Goal: Task Accomplishment & Management: Complete application form

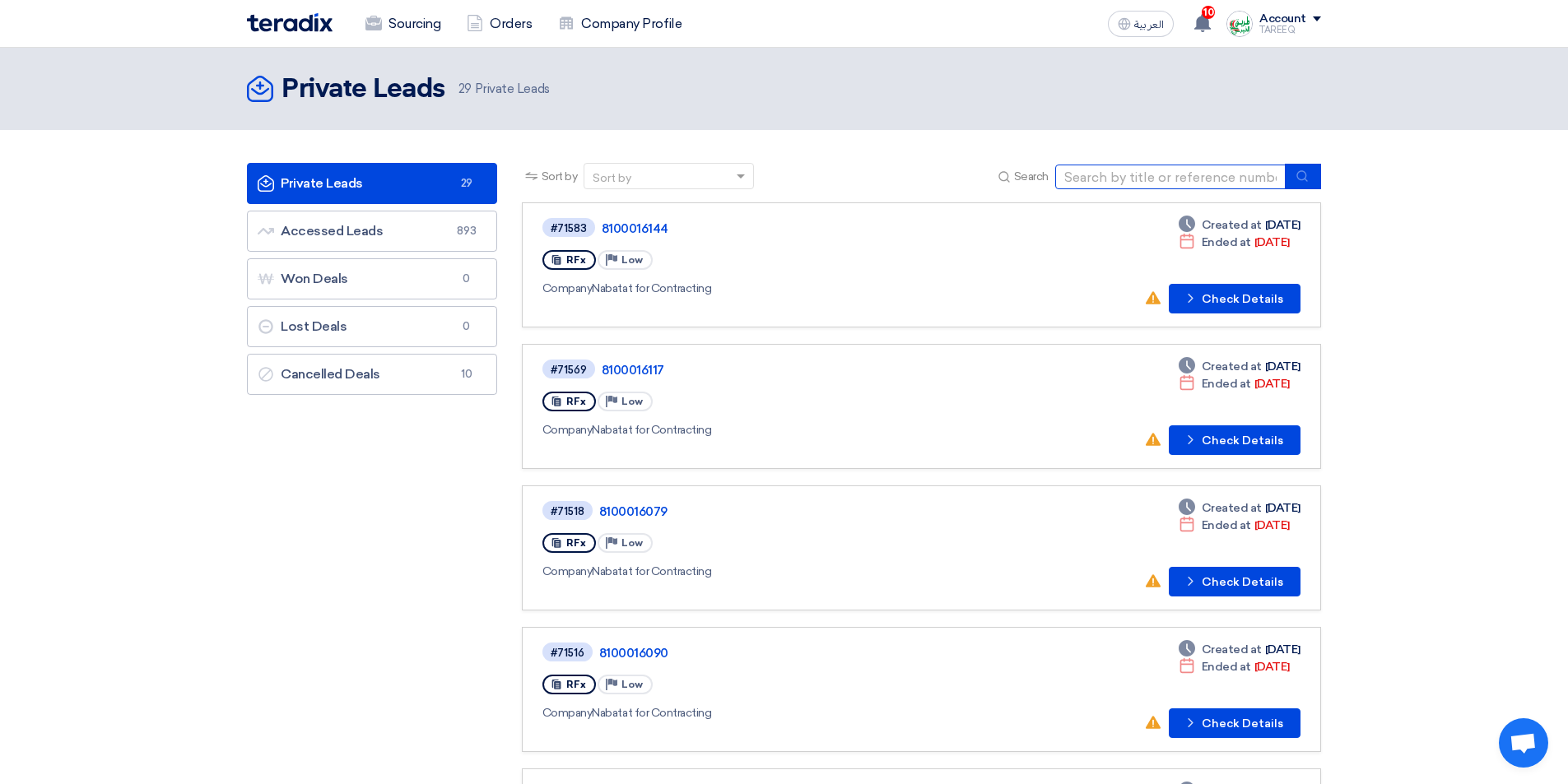
click at [1120, 183] on input at bounding box center [1171, 178] width 230 height 25
type input "71642"
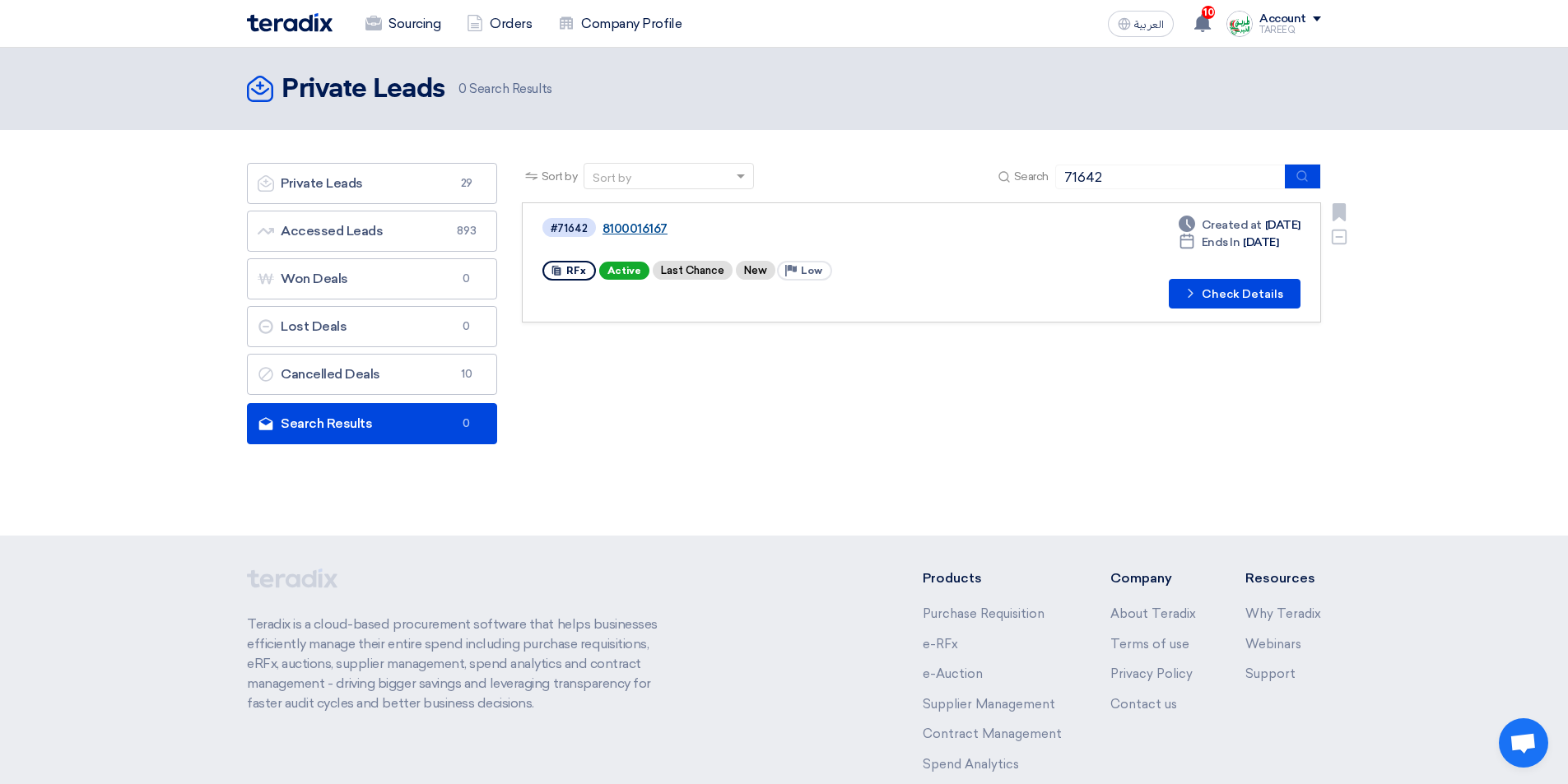
click at [637, 228] on link "8100016167" at bounding box center [808, 228] width 412 height 14
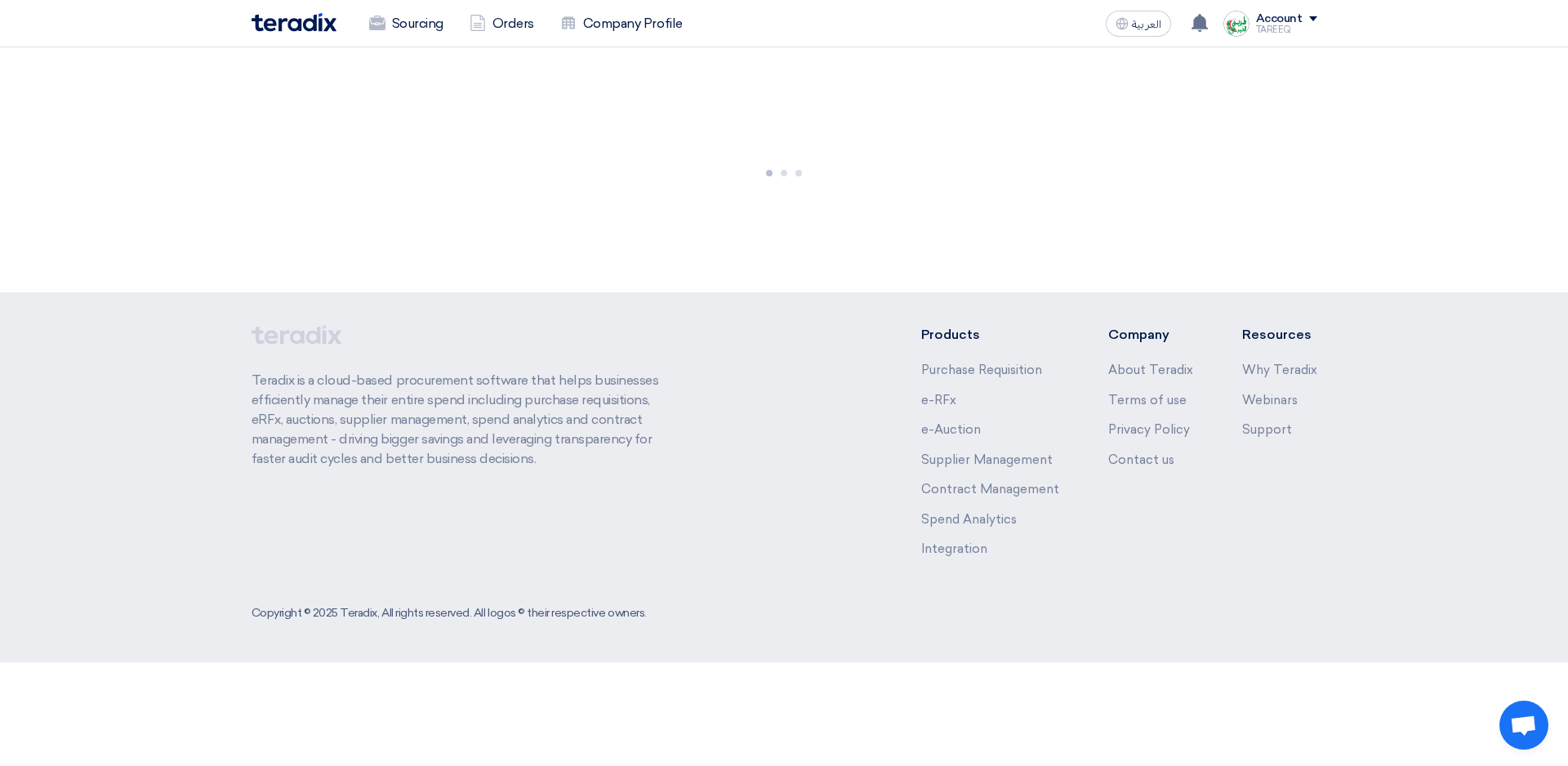
click at [632, 226] on div at bounding box center [784, 169] width 1568 height 245
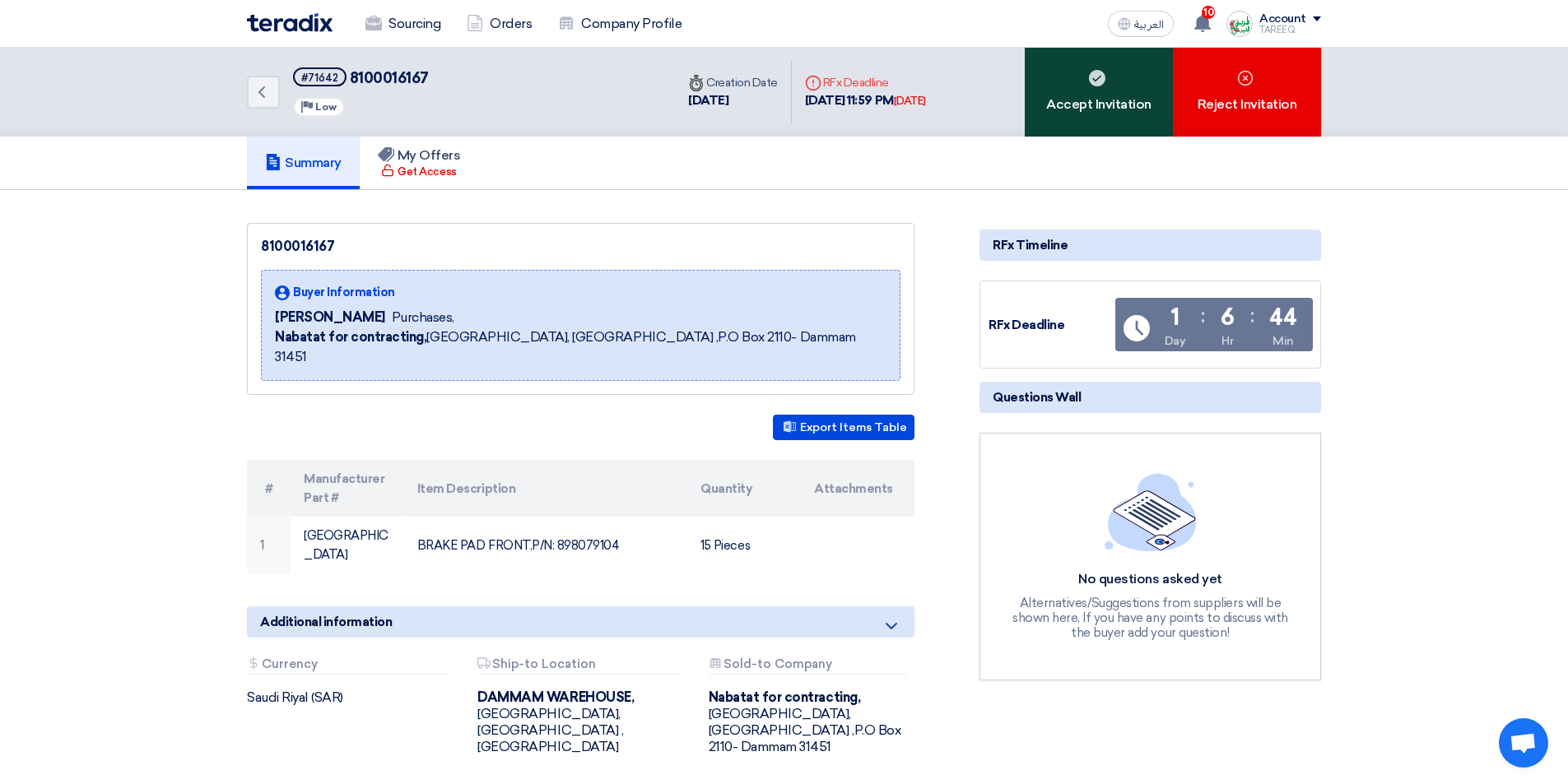
click at [1057, 108] on div "Accept Invitation" at bounding box center [1099, 92] width 148 height 89
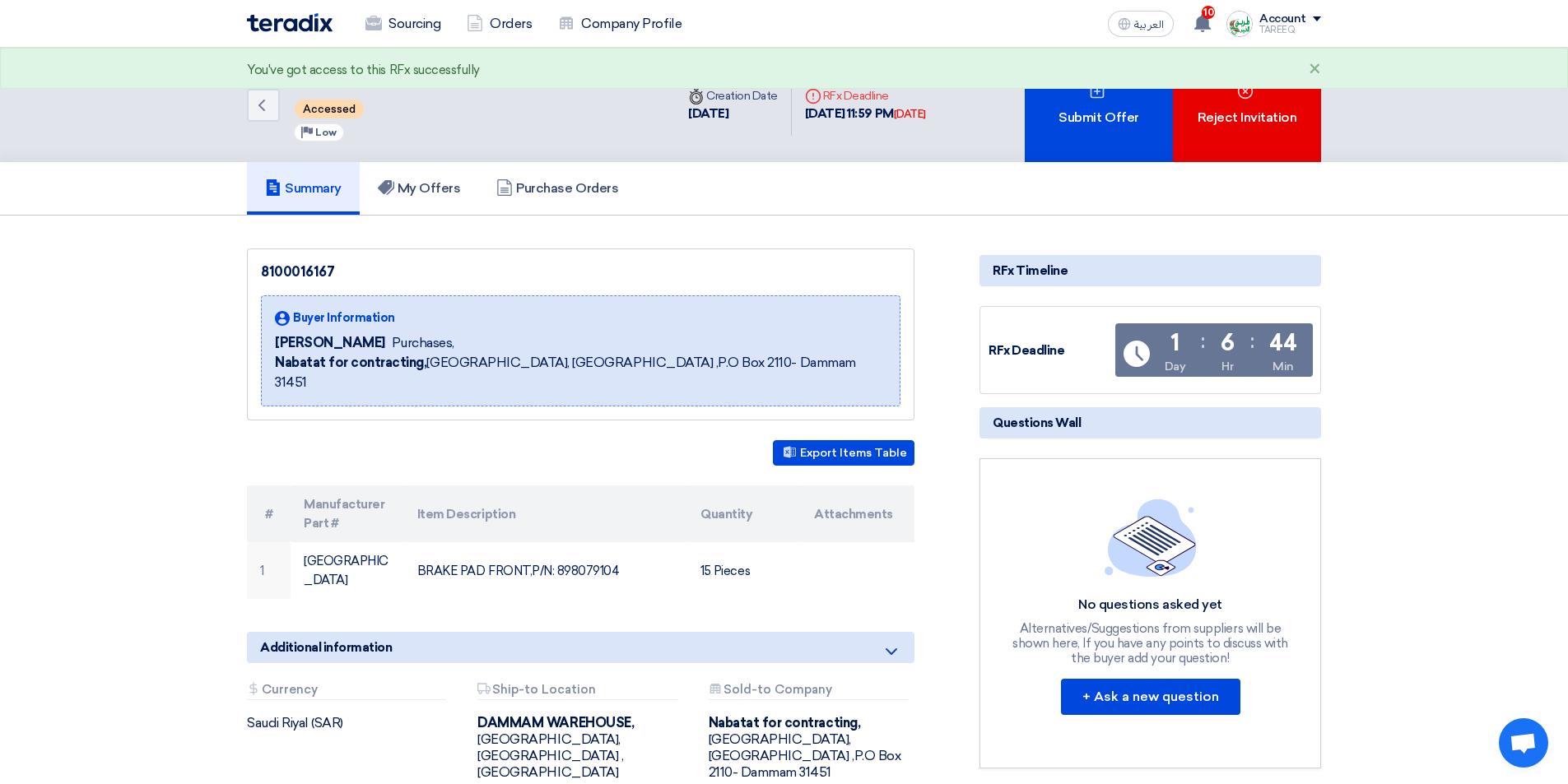
click at [1057, 107] on div "Submit Offer" at bounding box center [1099, 105] width 148 height 114
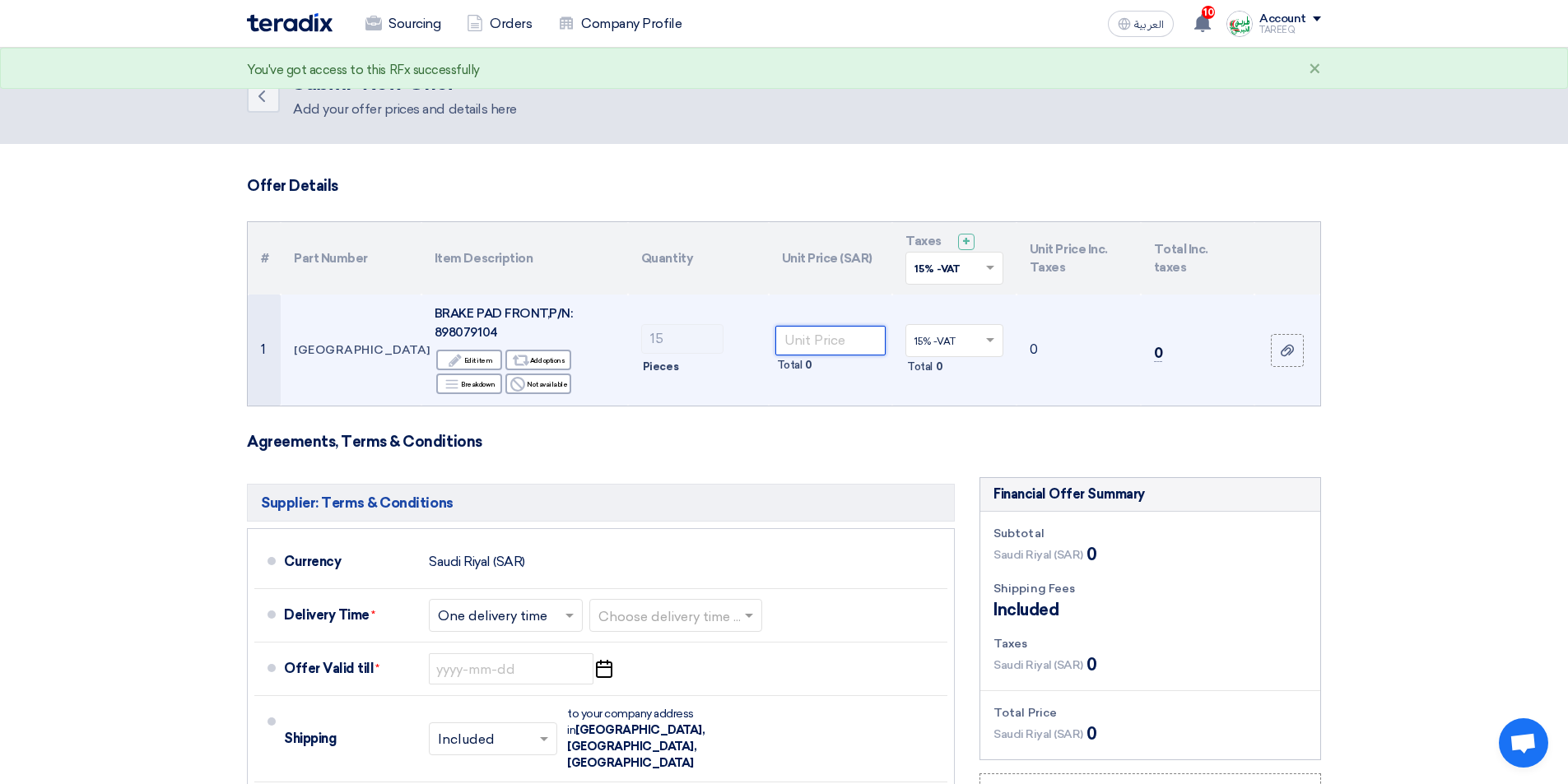
drag, startPoint x: 860, startPoint y: 338, endPoint x: 854, endPoint y: 344, distance: 8.5
click at [860, 338] on input "number" at bounding box center [831, 341] width 111 height 30
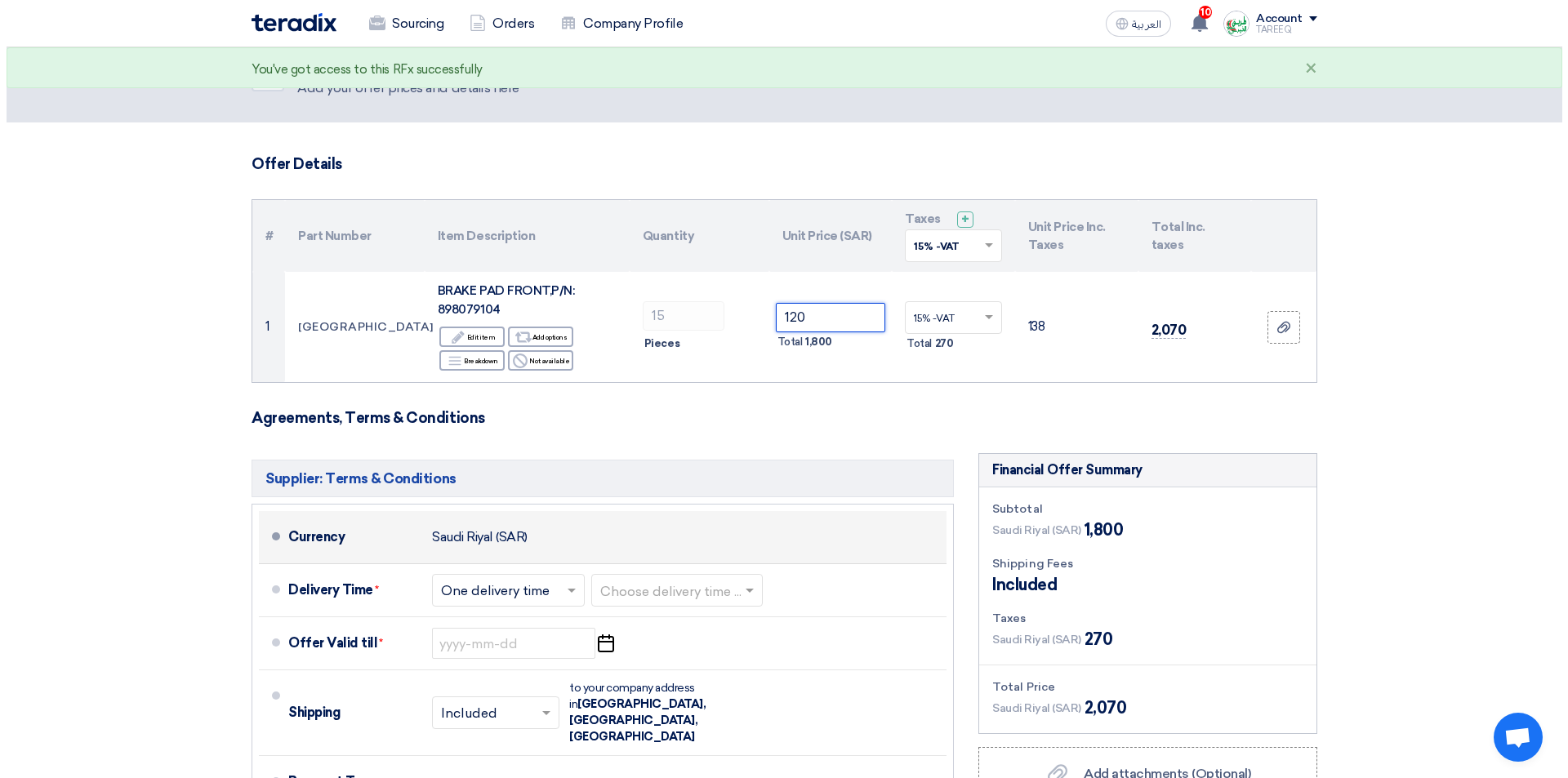
scroll to position [164, 0]
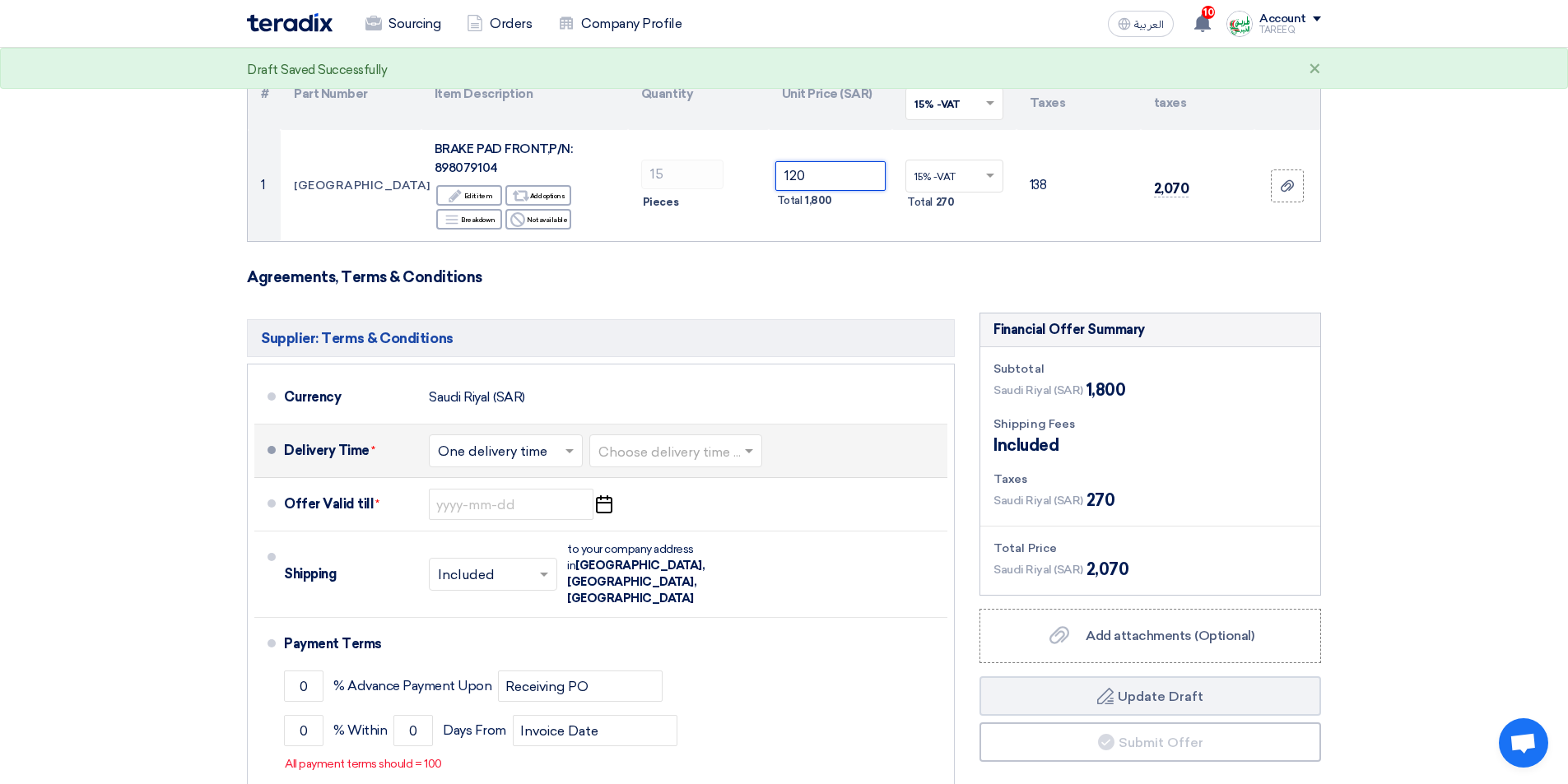
type input "120"
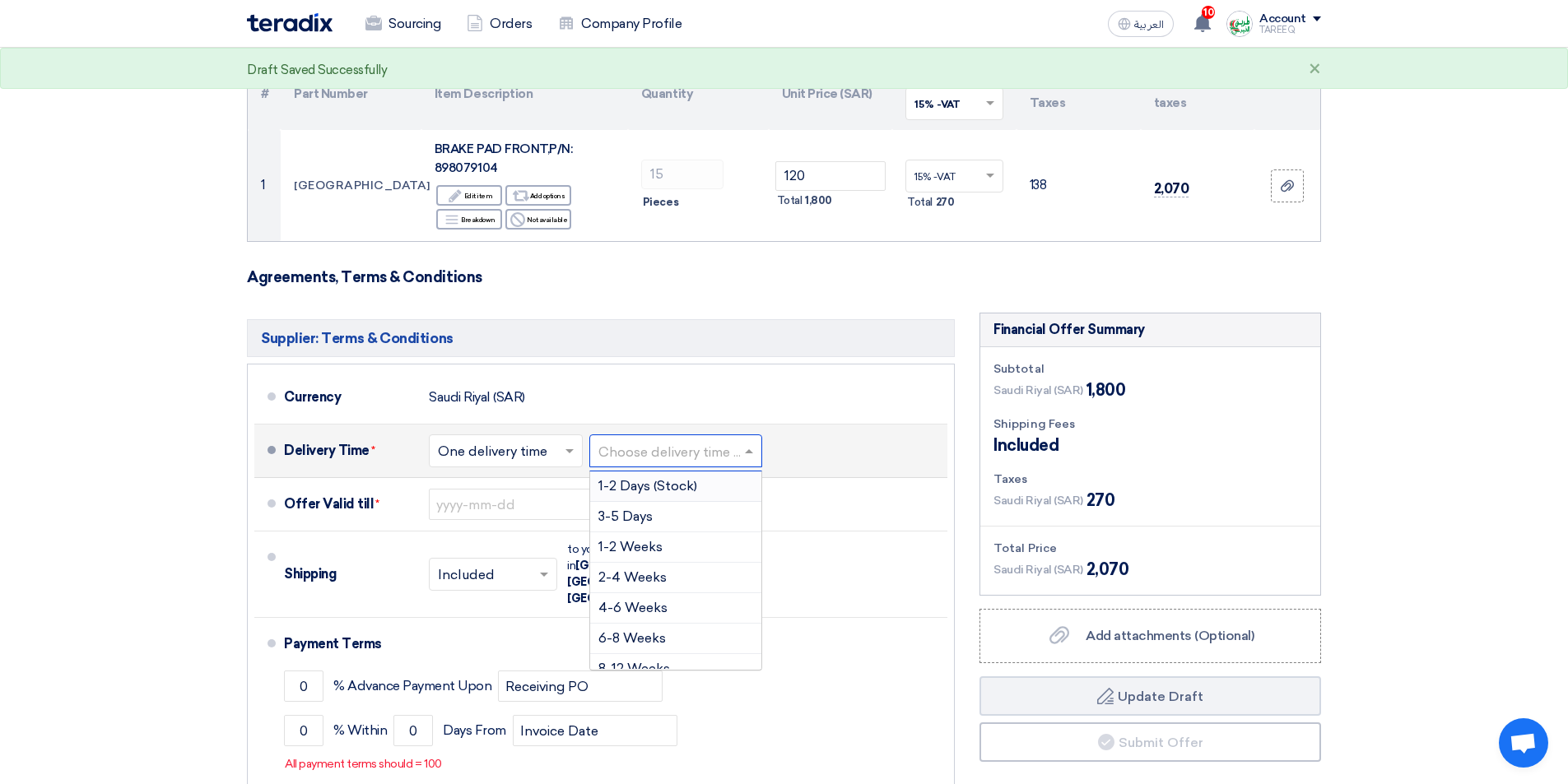
click at [692, 459] on input "text" at bounding box center [677, 453] width 156 height 24
click at [639, 518] on span "3-5 Days" at bounding box center [626, 516] width 55 height 15
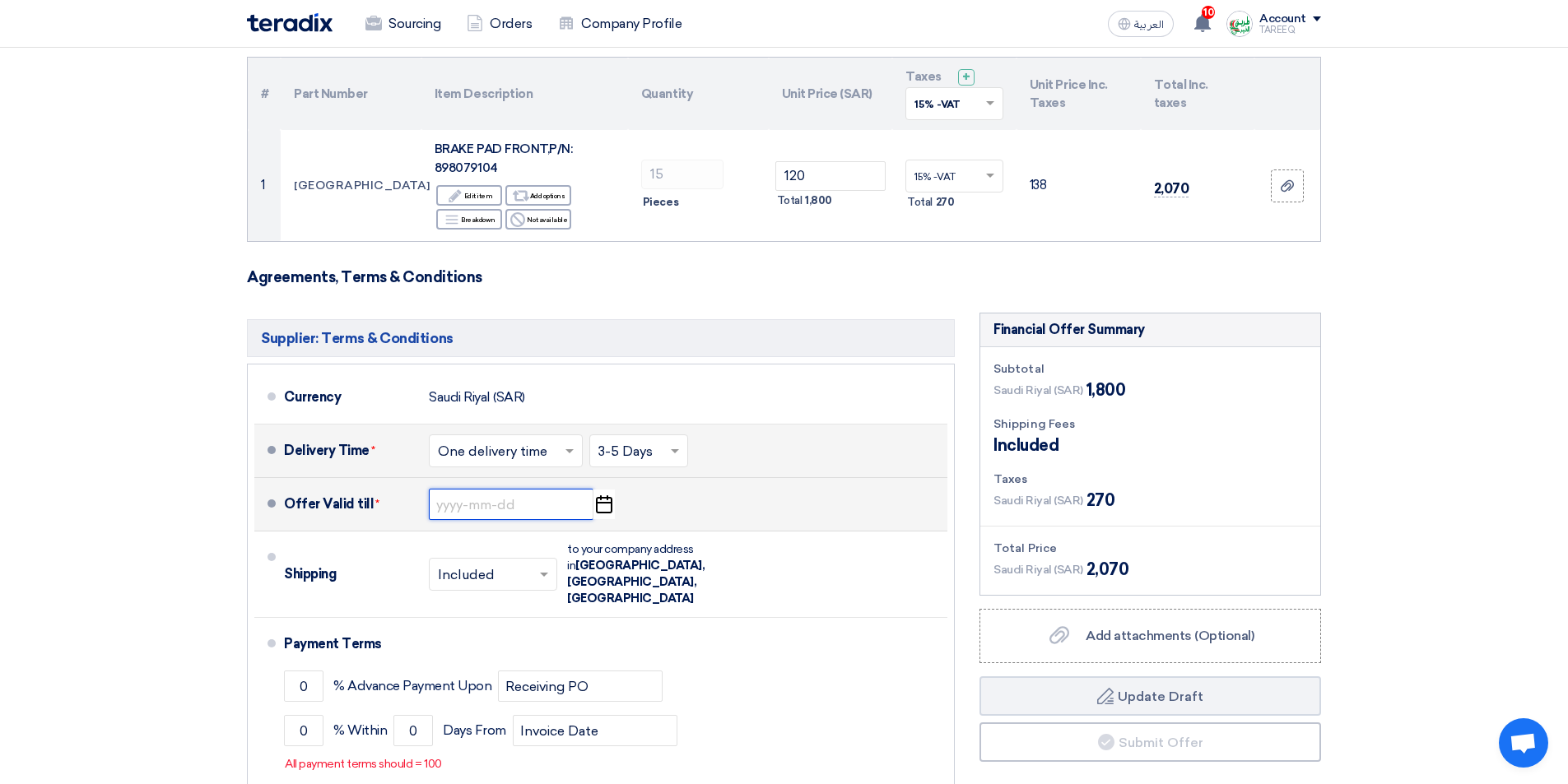
click at [523, 494] on input at bounding box center [511, 505] width 165 height 32
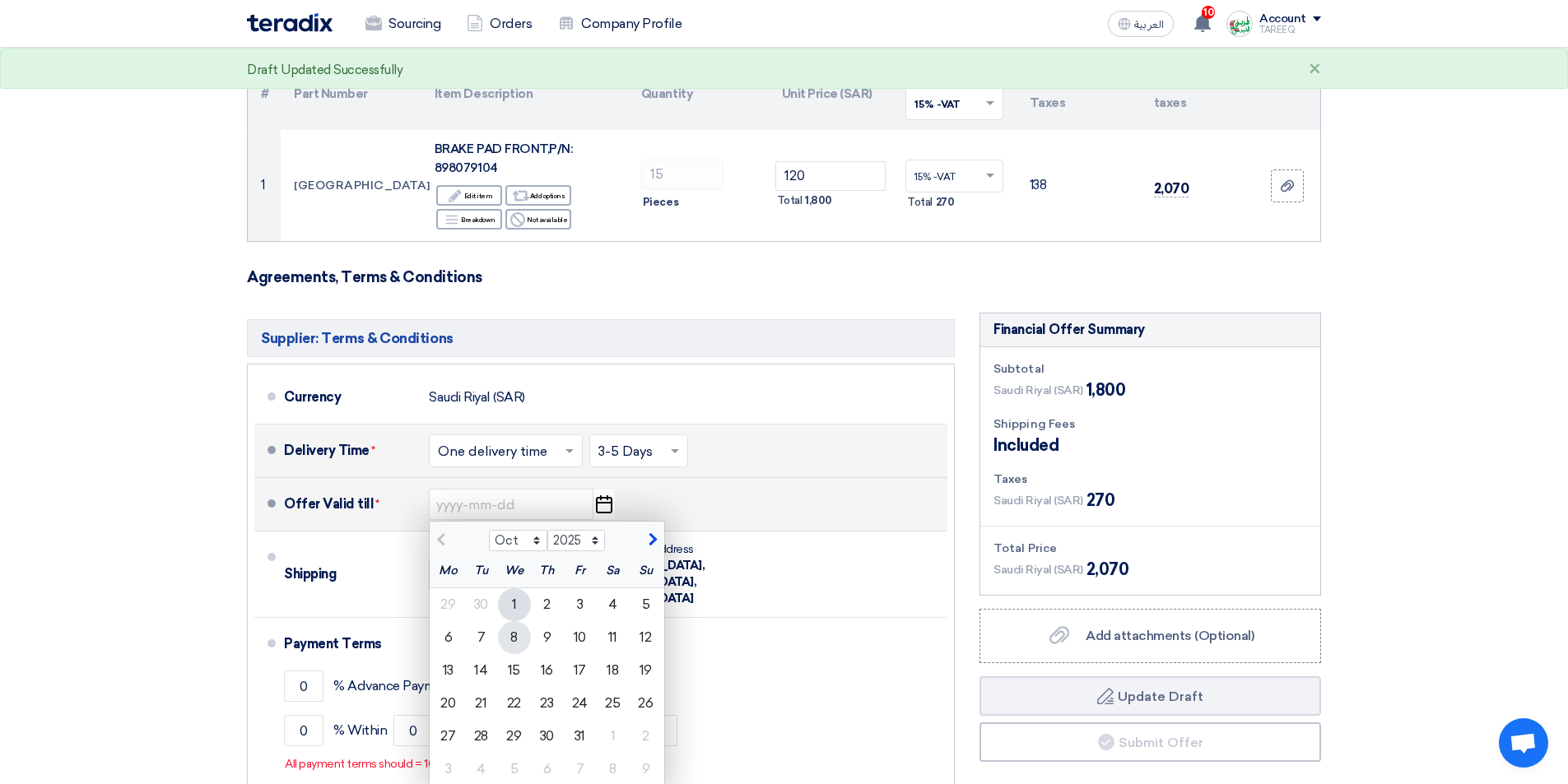
click at [511, 640] on div "8" at bounding box center [514, 638] width 33 height 33
type input "[DATE]"
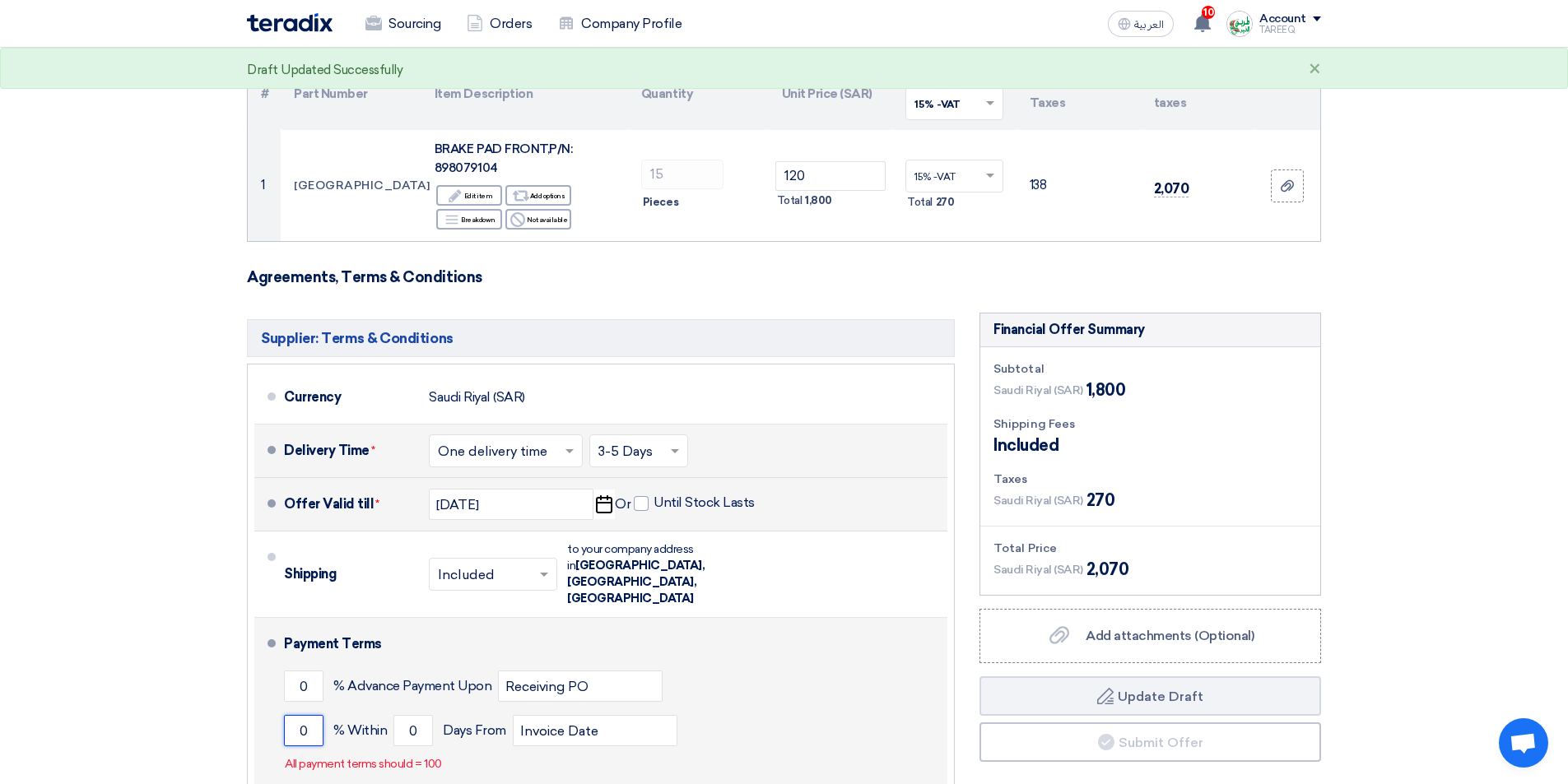
click at [288, 715] on input "0" at bounding box center [303, 730] width 39 height 32
type input "100"
click at [398, 715] on input "0" at bounding box center [413, 730] width 39 height 32
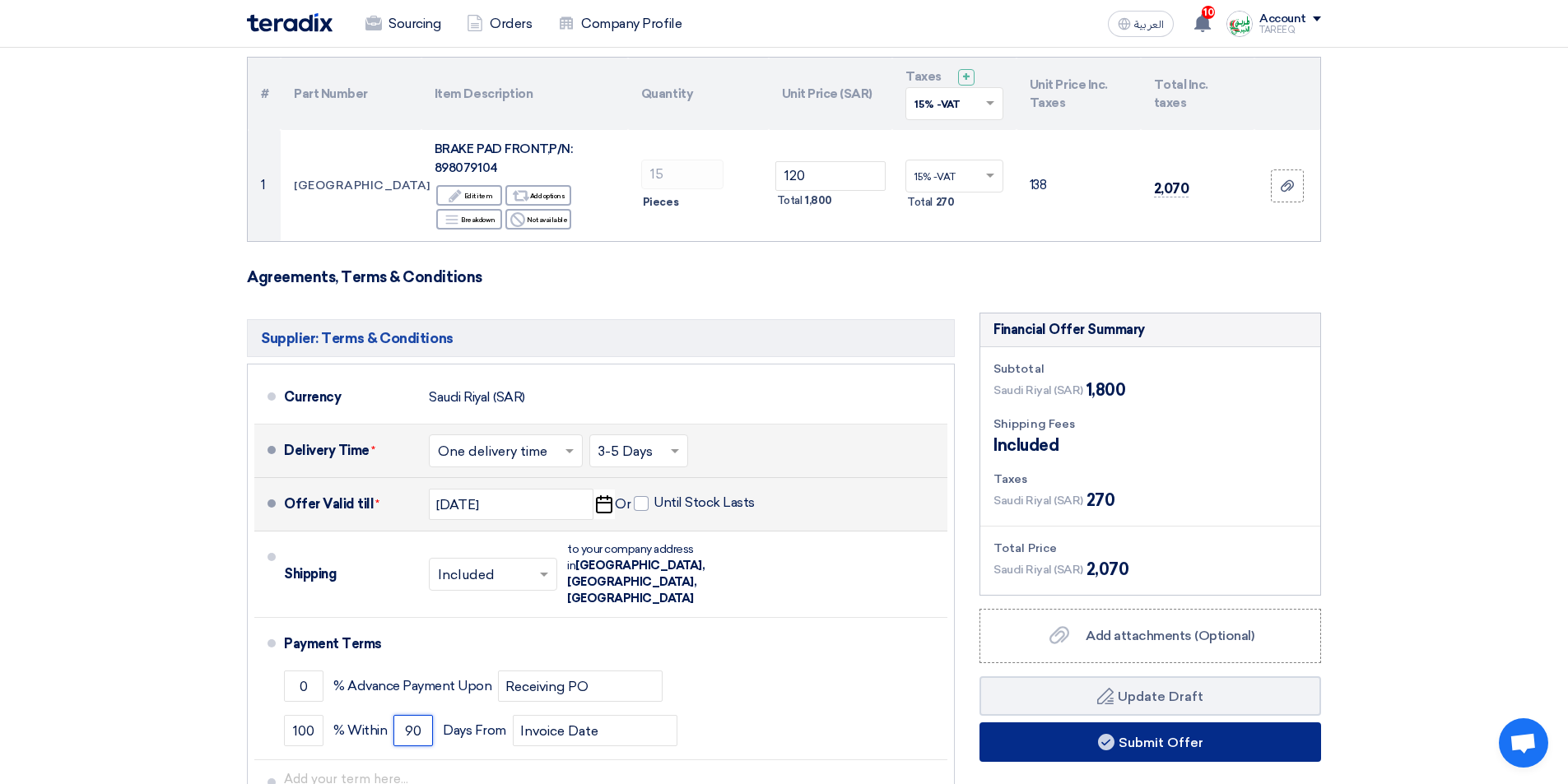
type input "90"
click at [1083, 739] on button "Submit Offer" at bounding box center [1151, 742] width 342 height 39
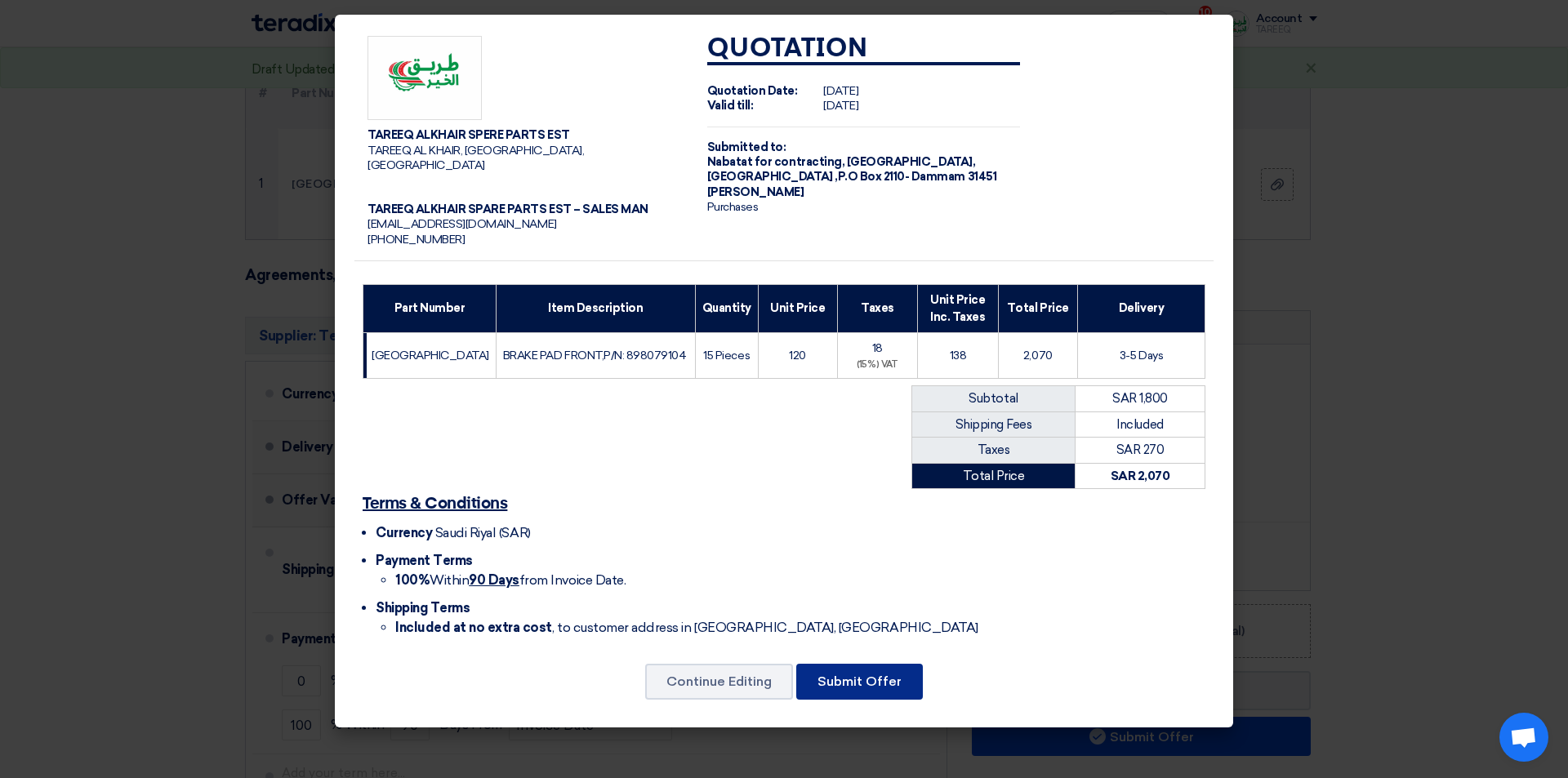
click at [832, 670] on button "Submit Offer" at bounding box center [859, 682] width 127 height 36
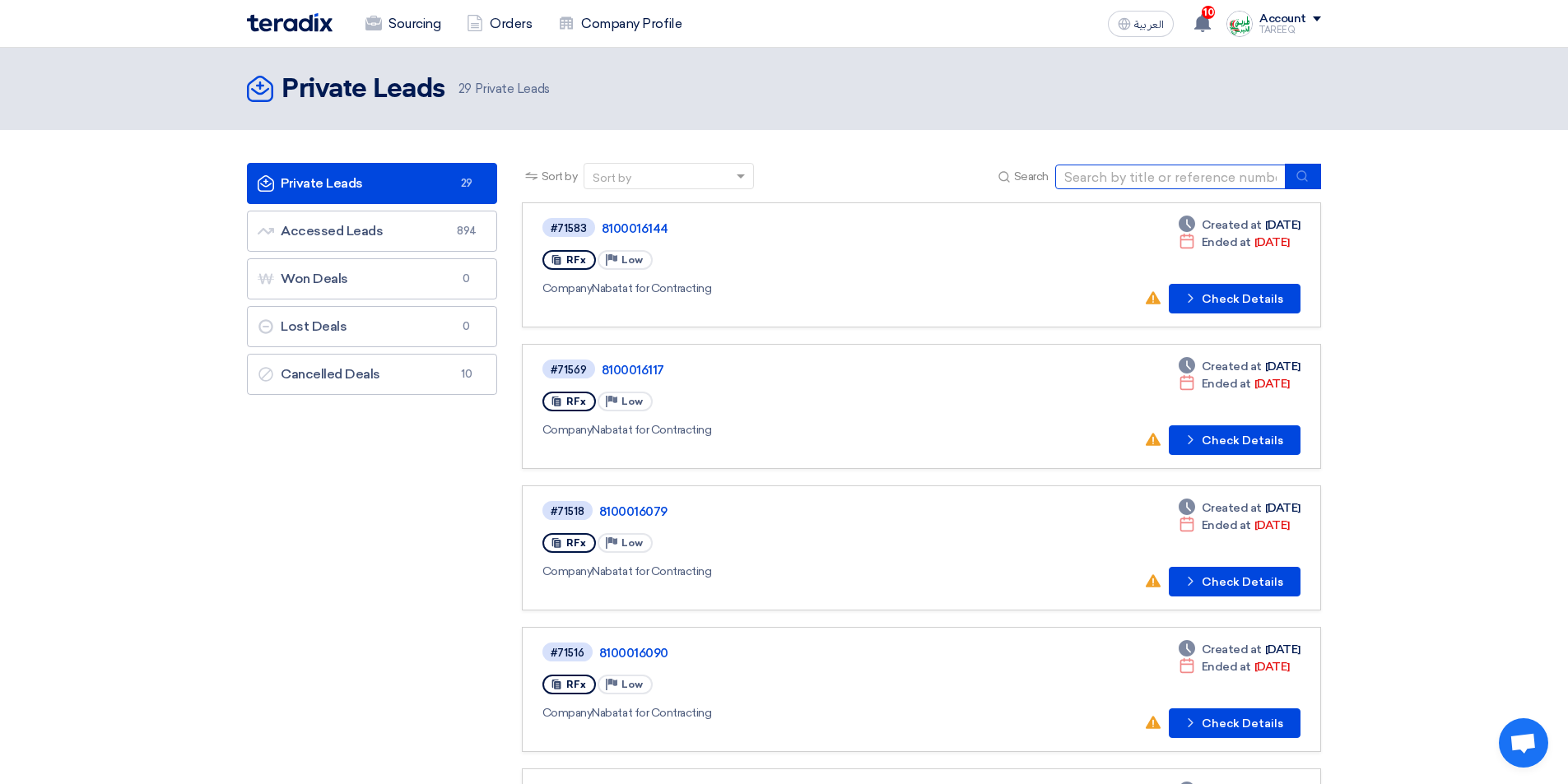
drag, startPoint x: 1091, startPoint y: 181, endPoint x: 1109, endPoint y: 118, distance: 65.5
click at [1091, 178] on input at bounding box center [1171, 178] width 230 height 25
type input "71613"
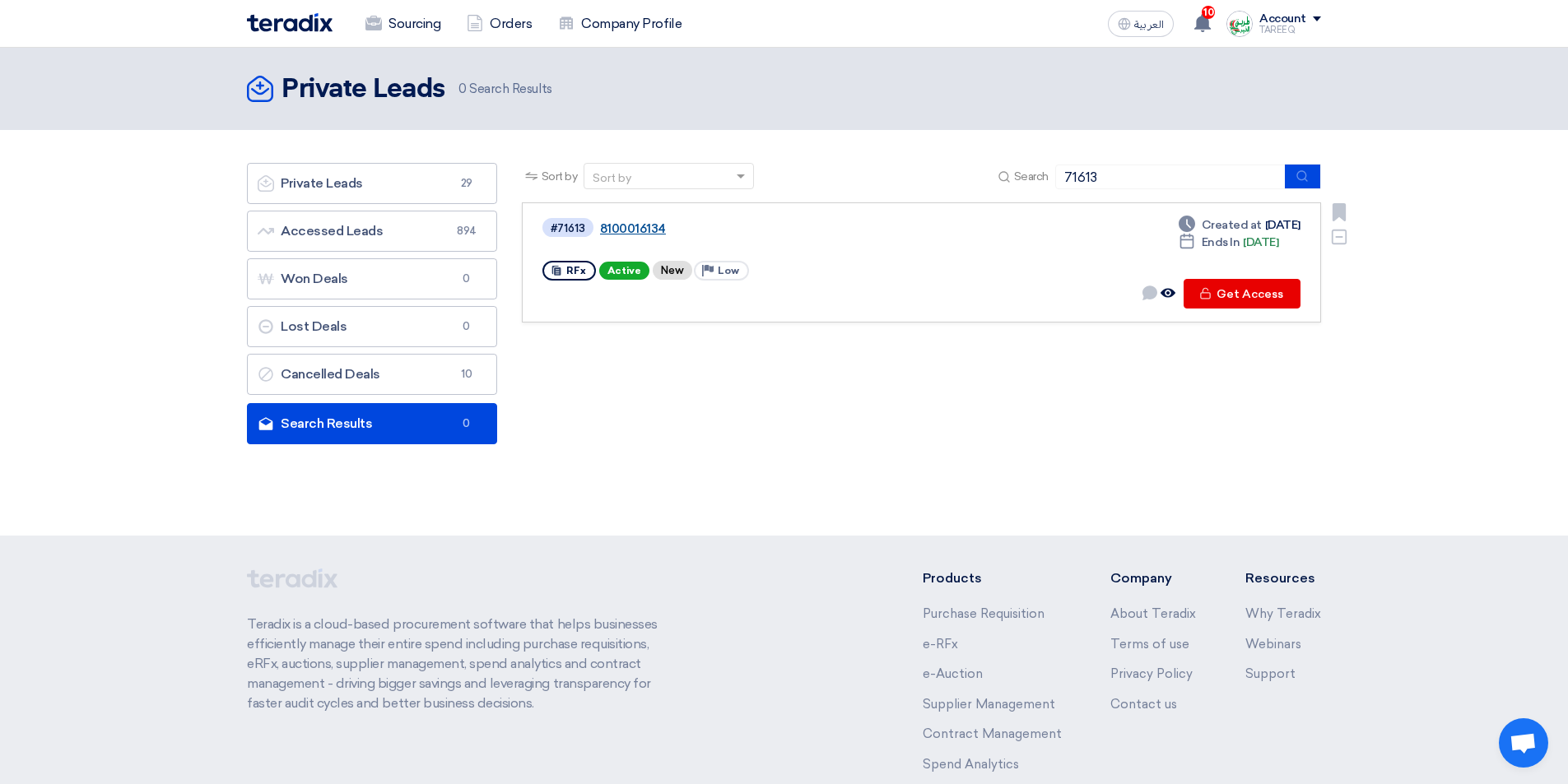
click at [622, 231] on link "8100016134" at bounding box center [805, 228] width 412 height 14
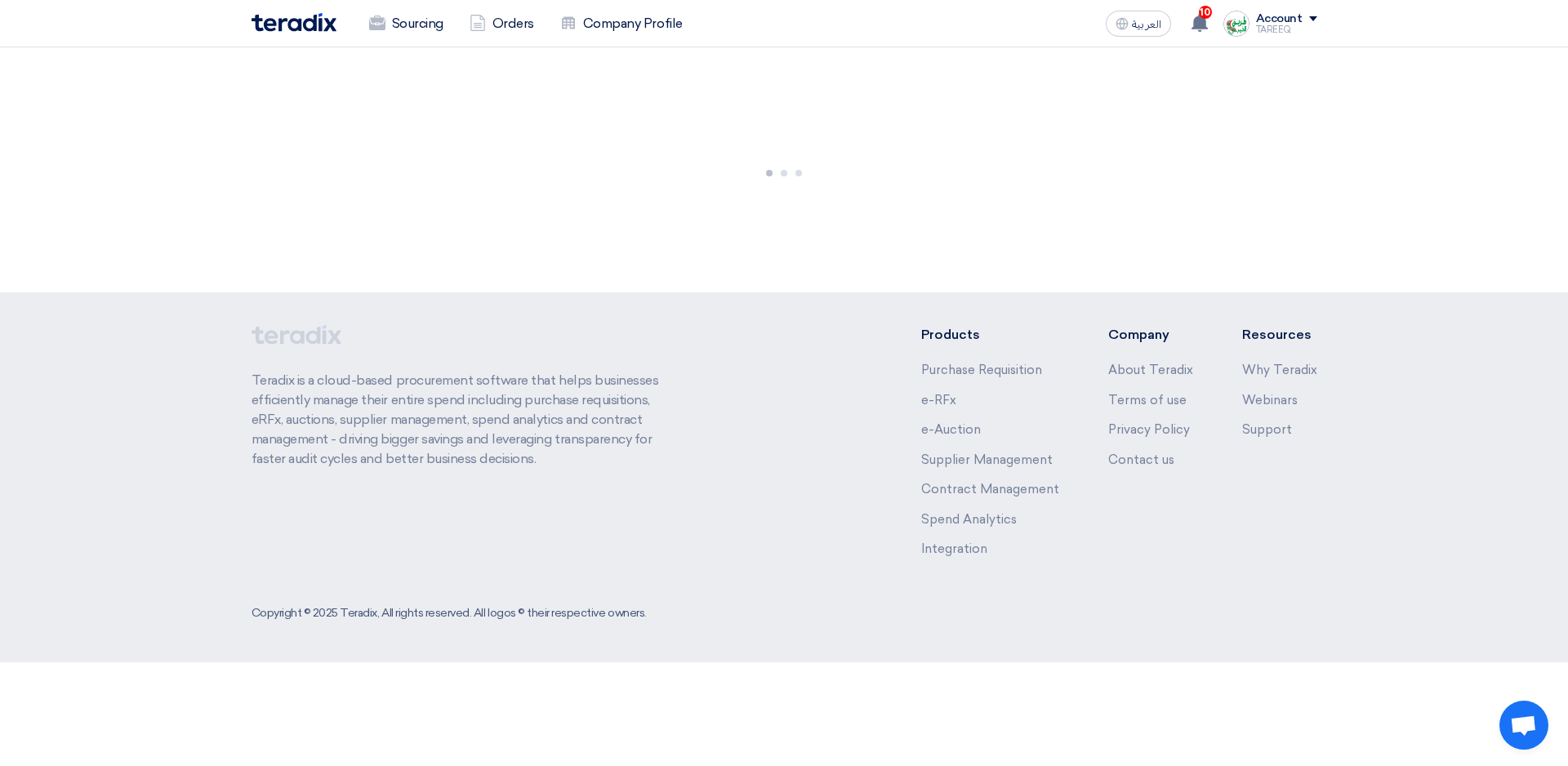
click at [617, 229] on div at bounding box center [784, 169] width 1568 height 245
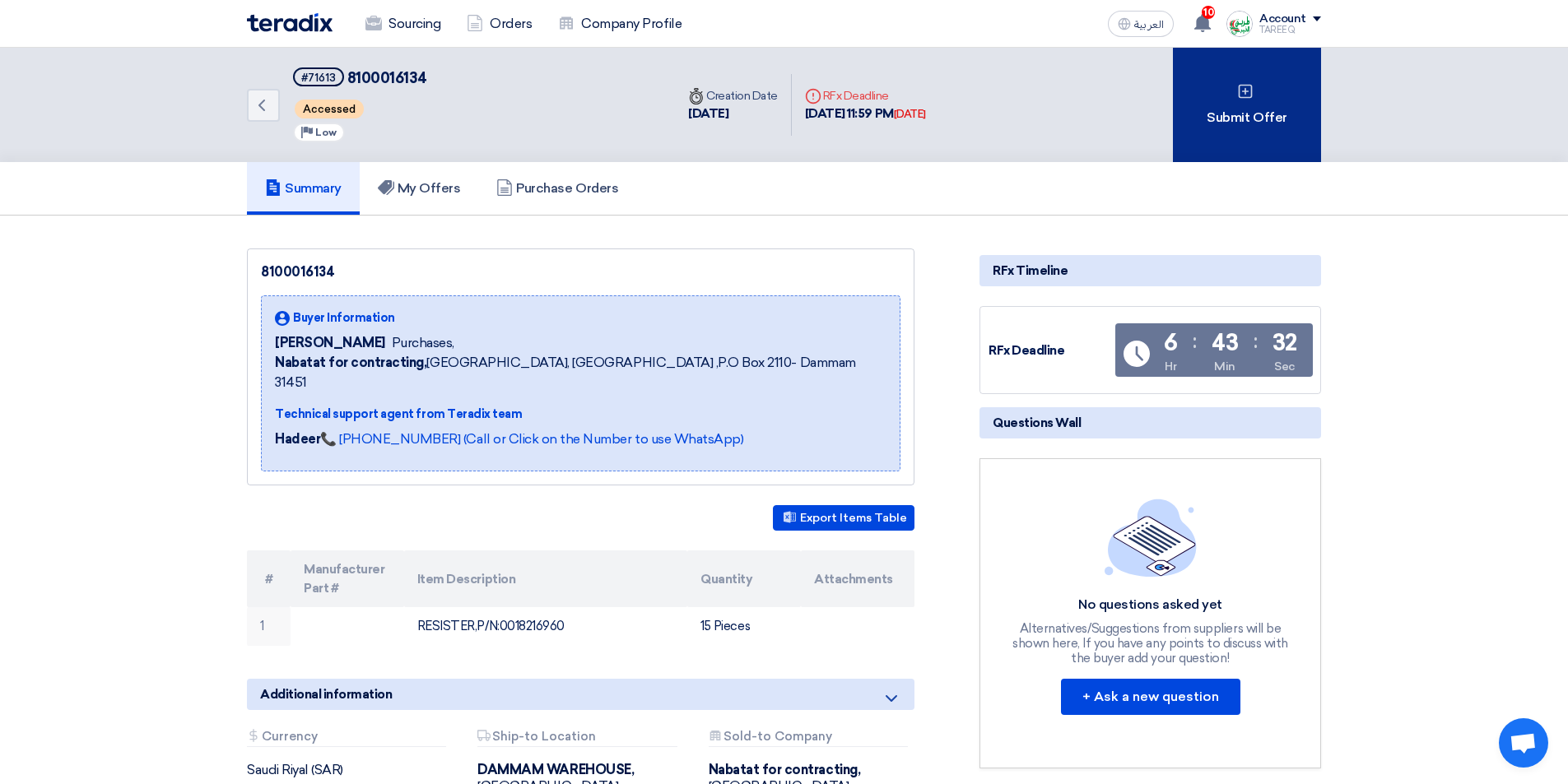
click at [1214, 116] on div "Submit Offer" at bounding box center [1247, 105] width 148 height 114
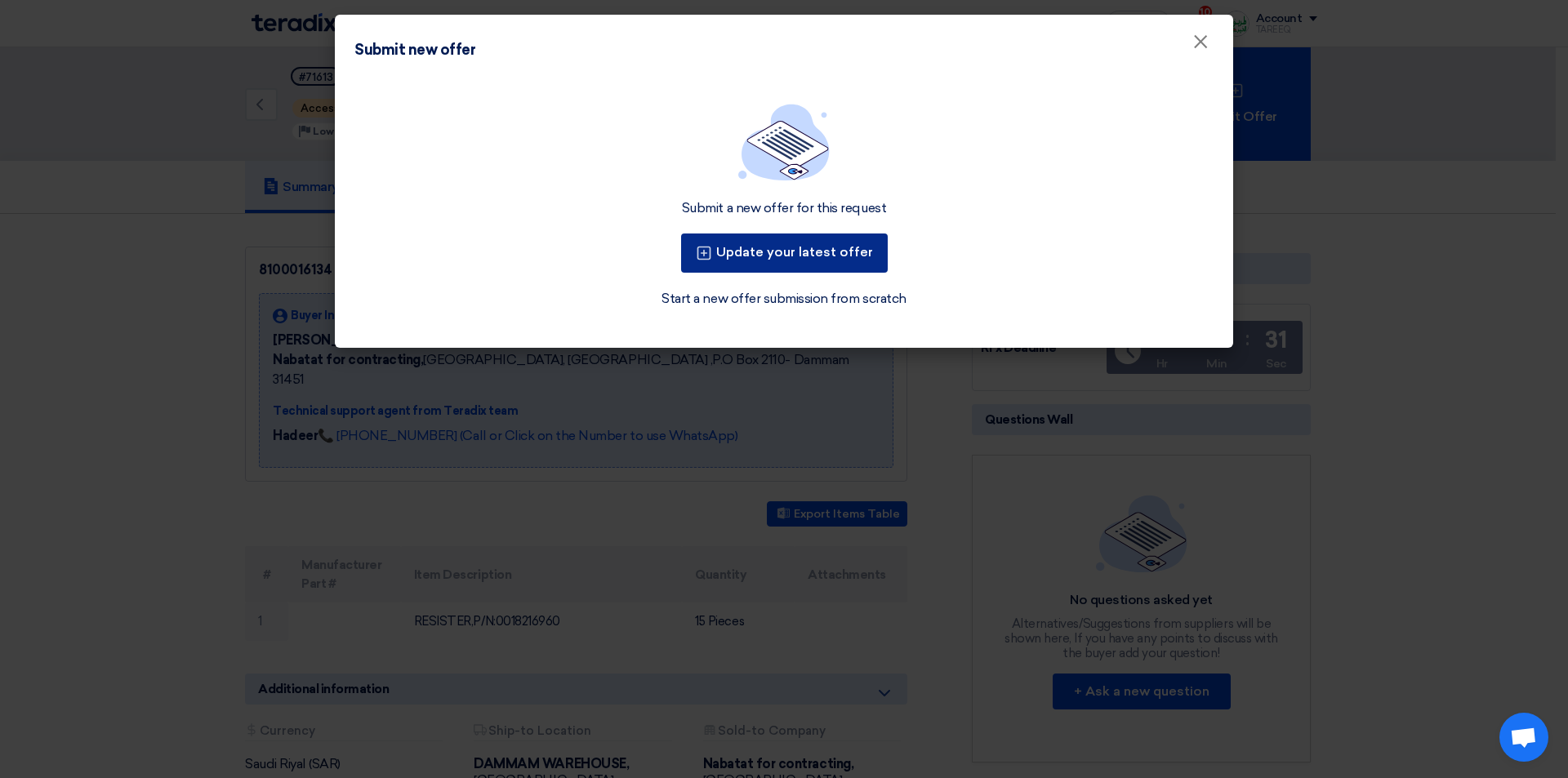
click at [827, 255] on button "Update your latest offer" at bounding box center [784, 252] width 207 height 39
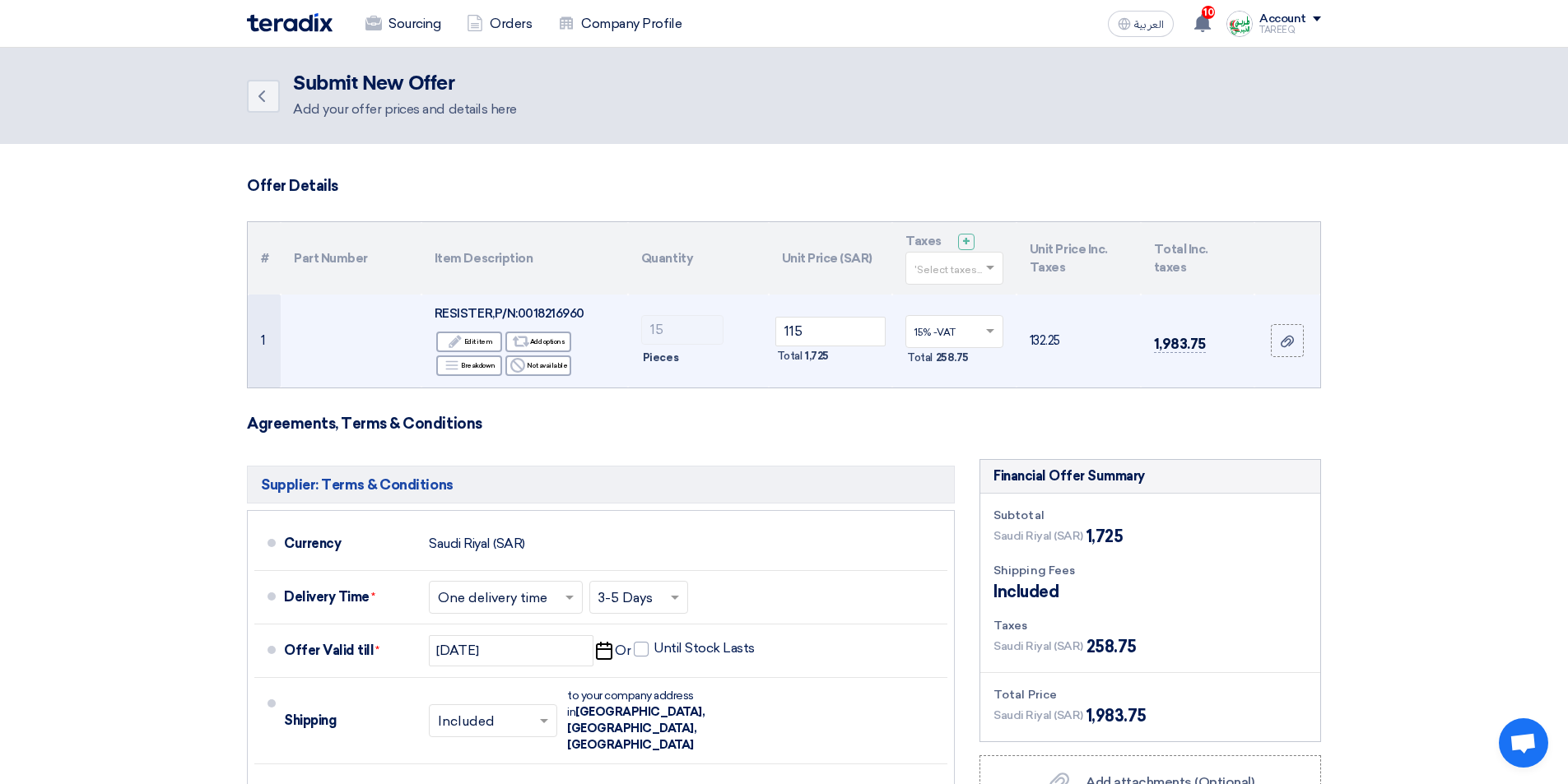
click at [566, 317] on span "RESISTER,P/N:0018216960" at bounding box center [510, 313] width 150 height 14
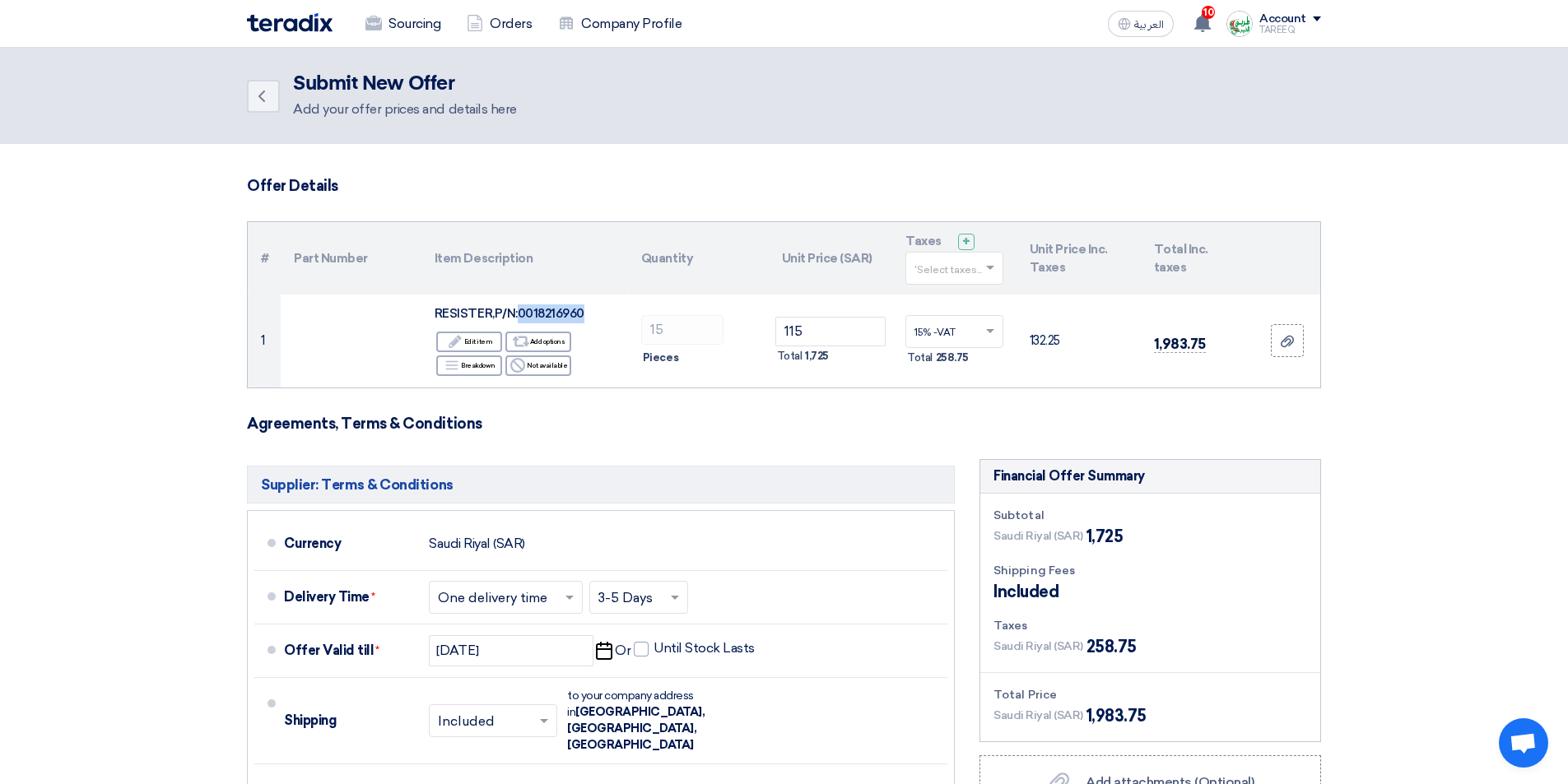
copy span "0018216960"
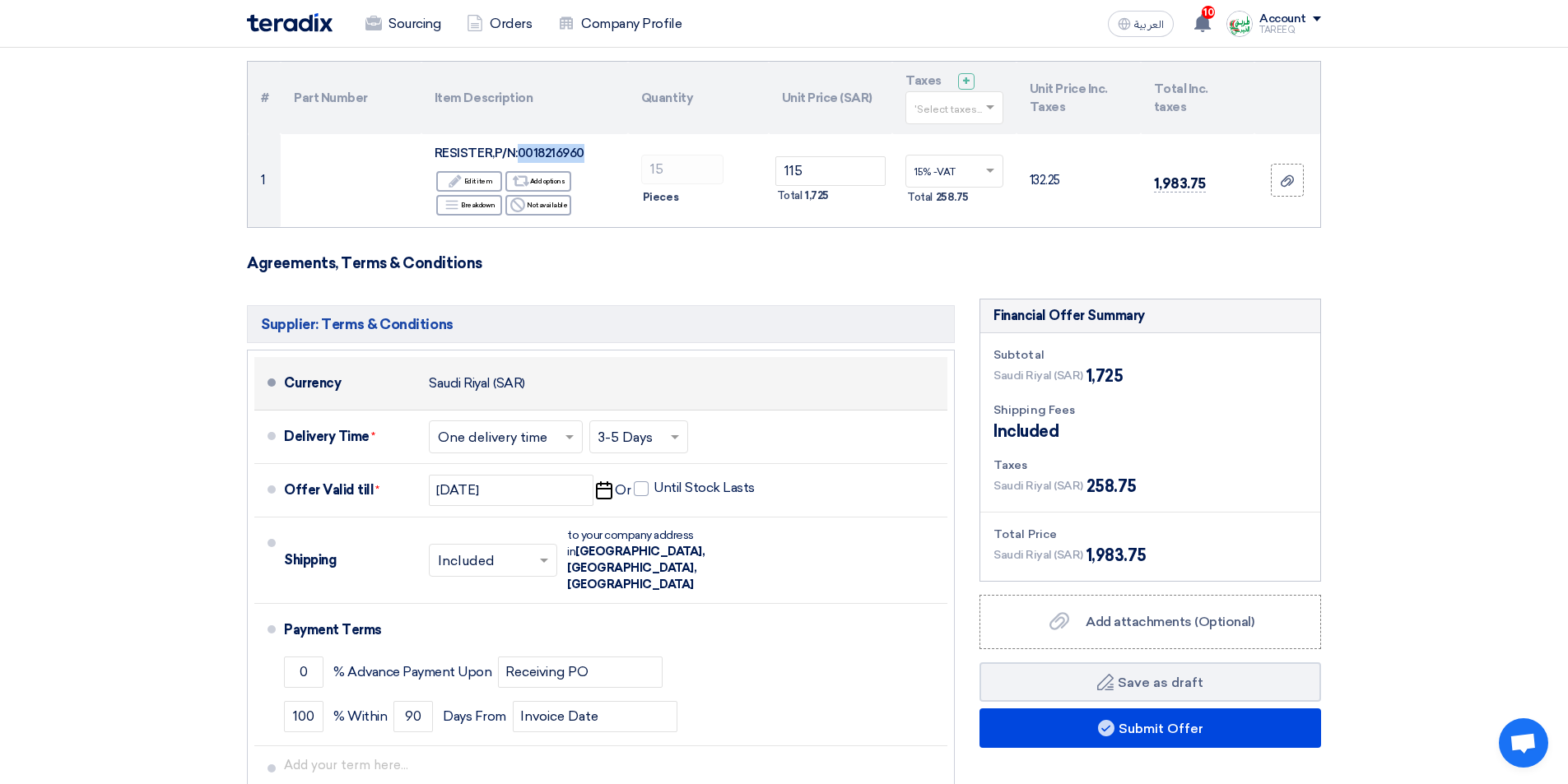
scroll to position [329, 0]
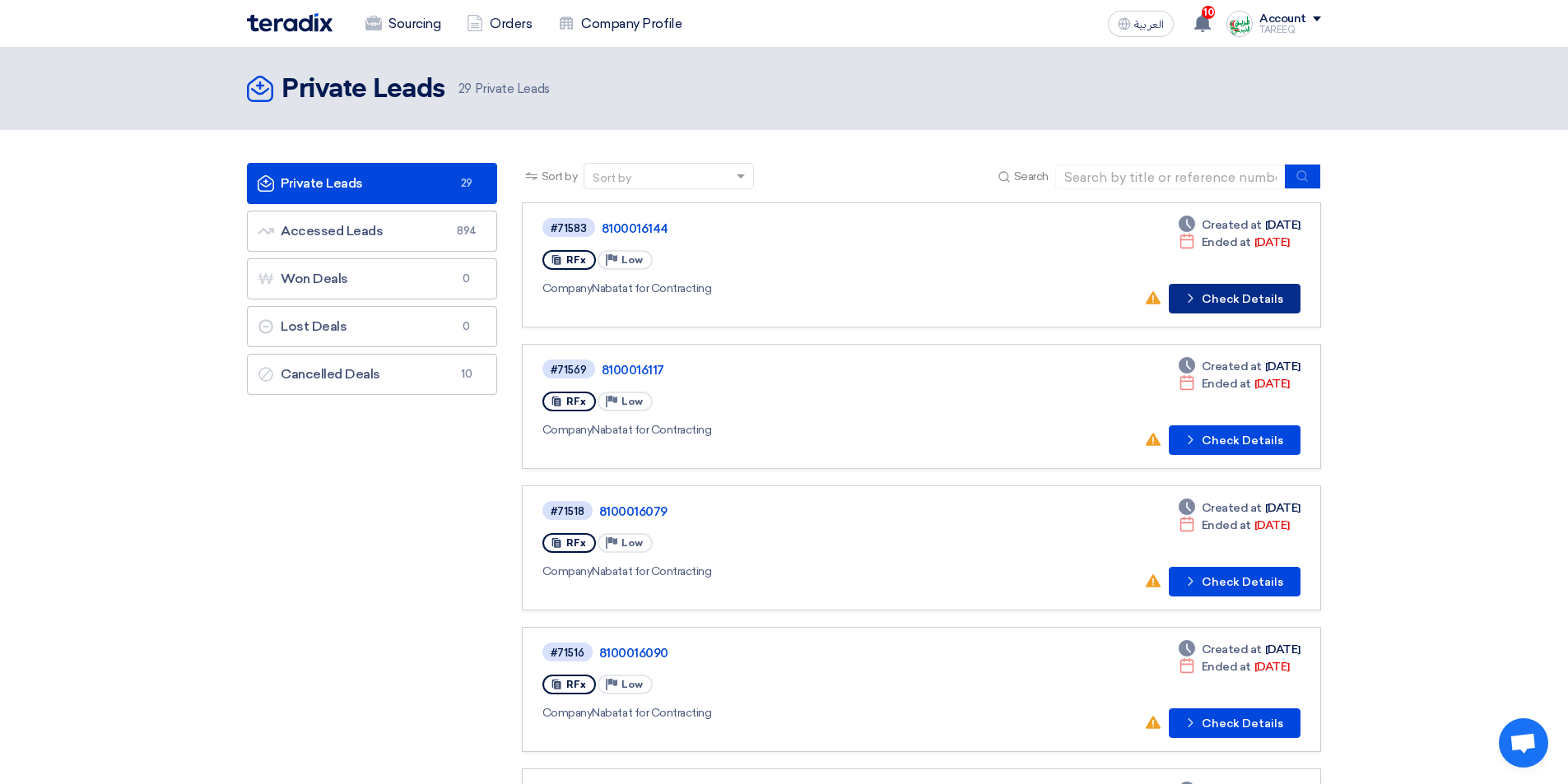
click at [1271, 303] on button "Check details Check Details" at bounding box center [1234, 298] width 131 height 30
click at [1232, 437] on button "Check details Check Details" at bounding box center [1234, 440] width 131 height 30
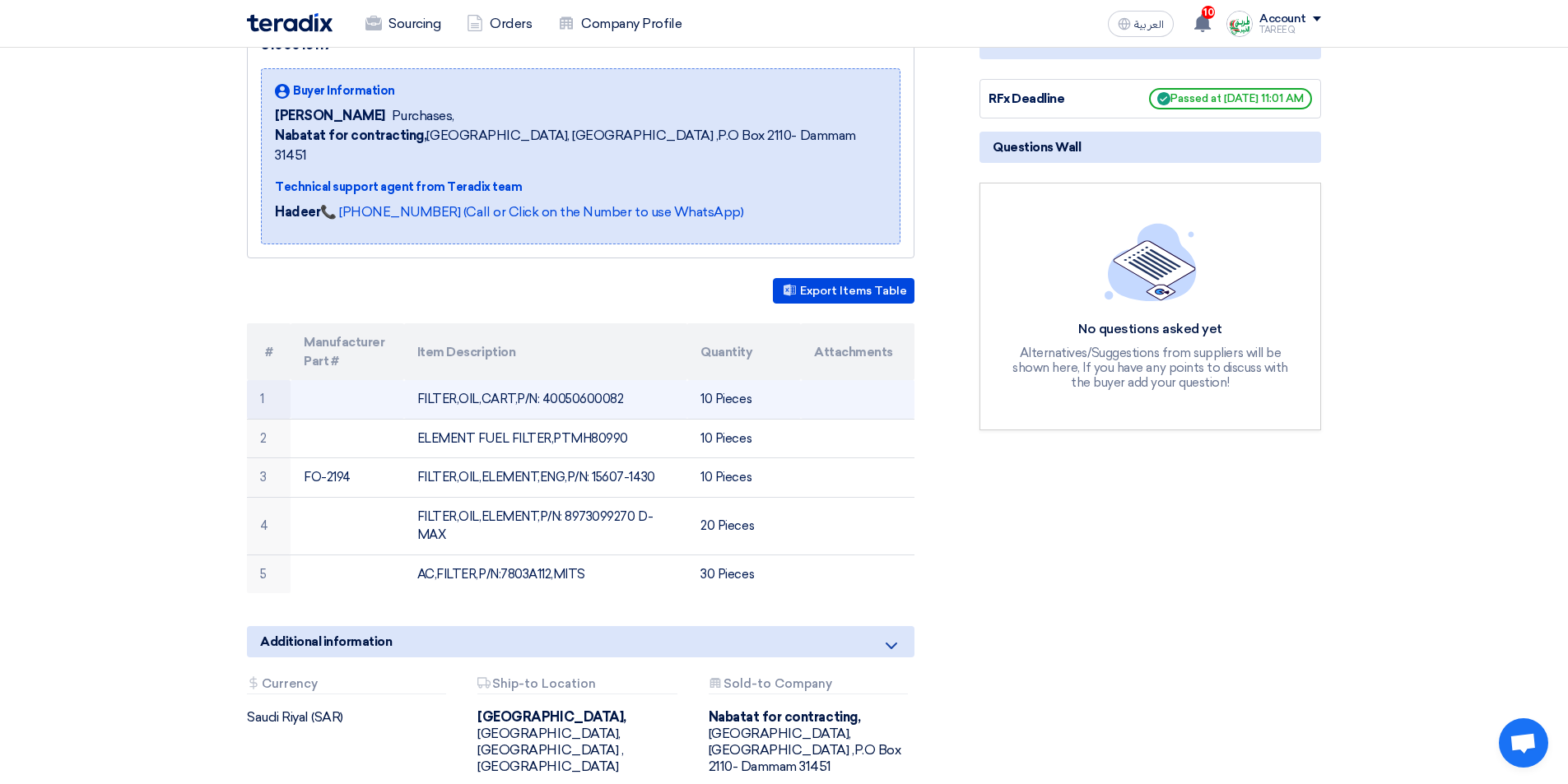
scroll to position [247, 0]
